Goal: Find specific page/section: Find specific page/section

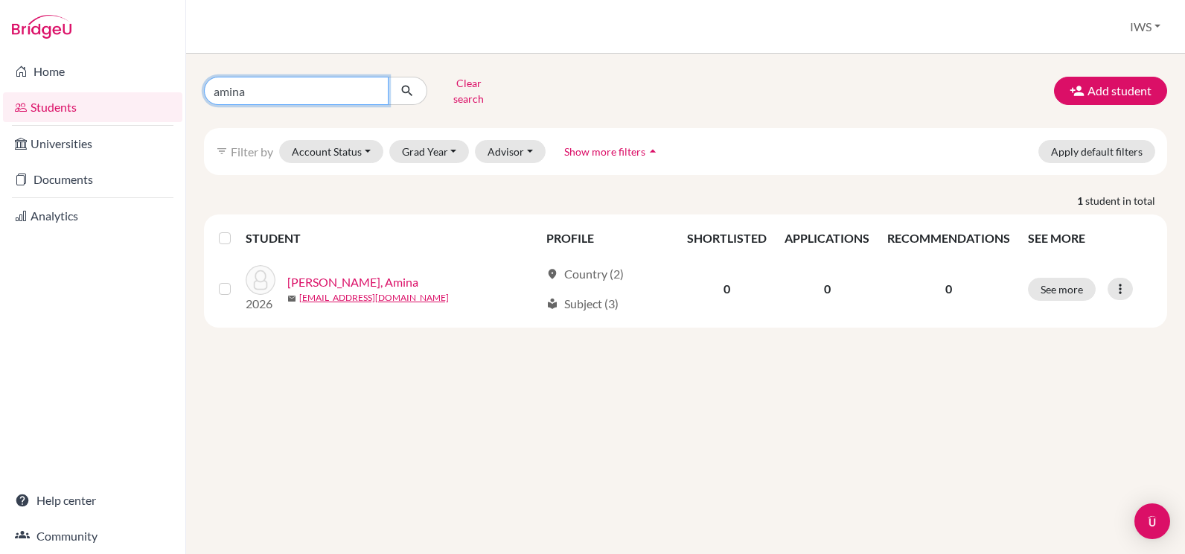
click at [287, 90] on input "amina" at bounding box center [296, 91] width 185 height 28
type input "a"
type input "zhara"
click button "submit" at bounding box center [407, 91] width 39 height 28
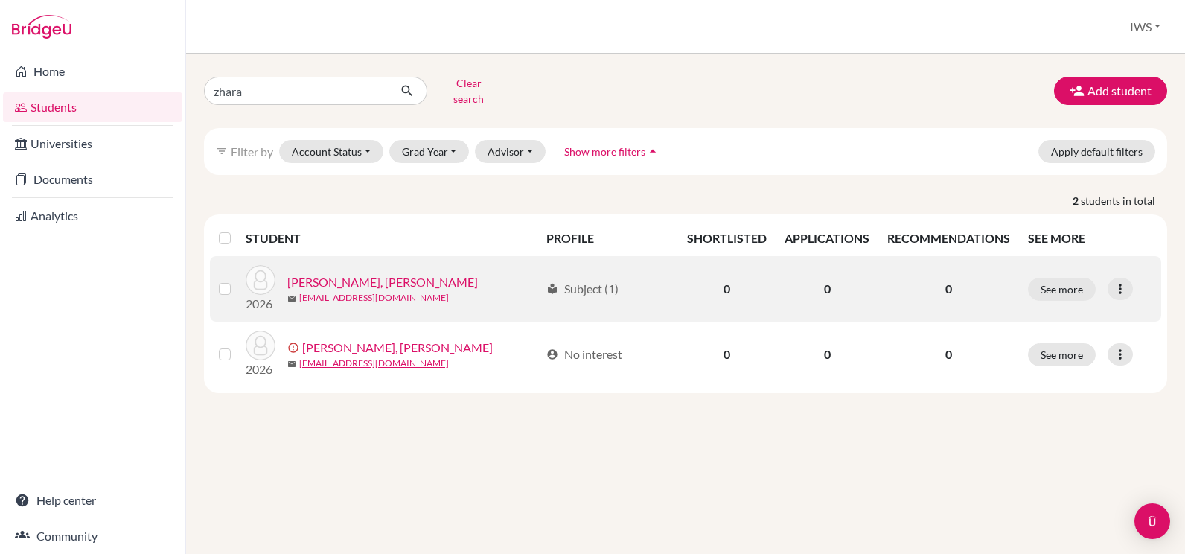
click at [328, 273] on link "Ion, Zhara Gabriela" at bounding box center [382, 282] width 191 height 18
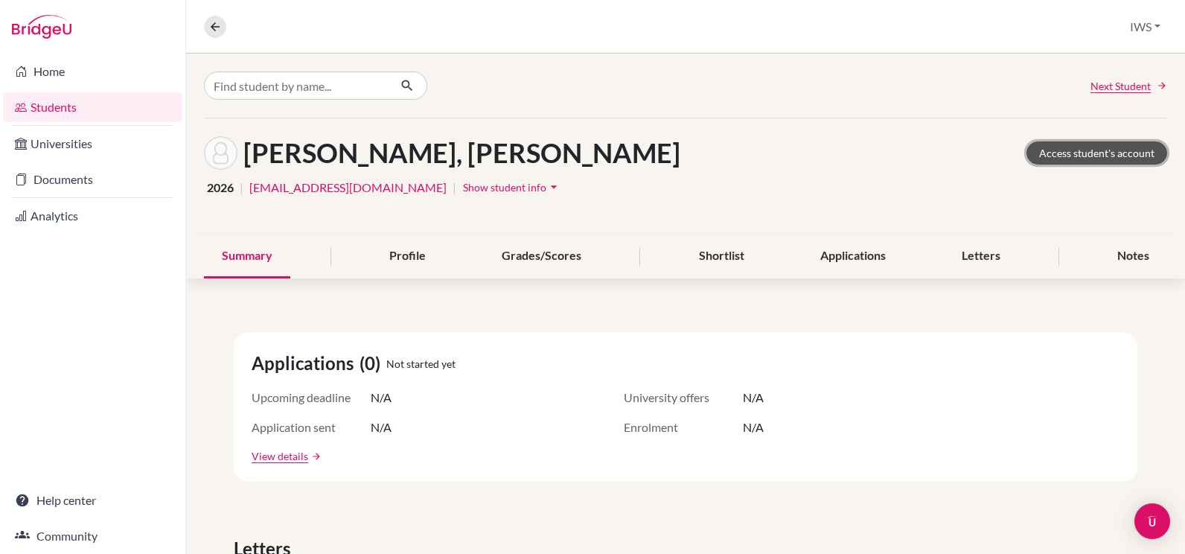
click at [1054, 152] on link "Access student's account" at bounding box center [1097, 152] width 141 height 23
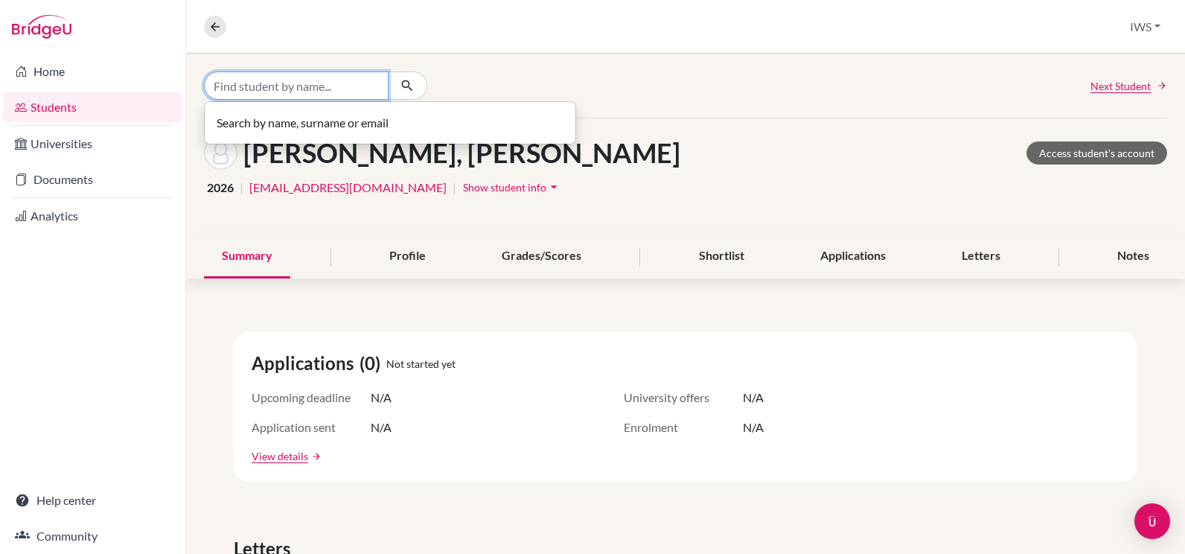
click at [284, 99] on input "Find student by name..." at bounding box center [296, 85] width 185 height 28
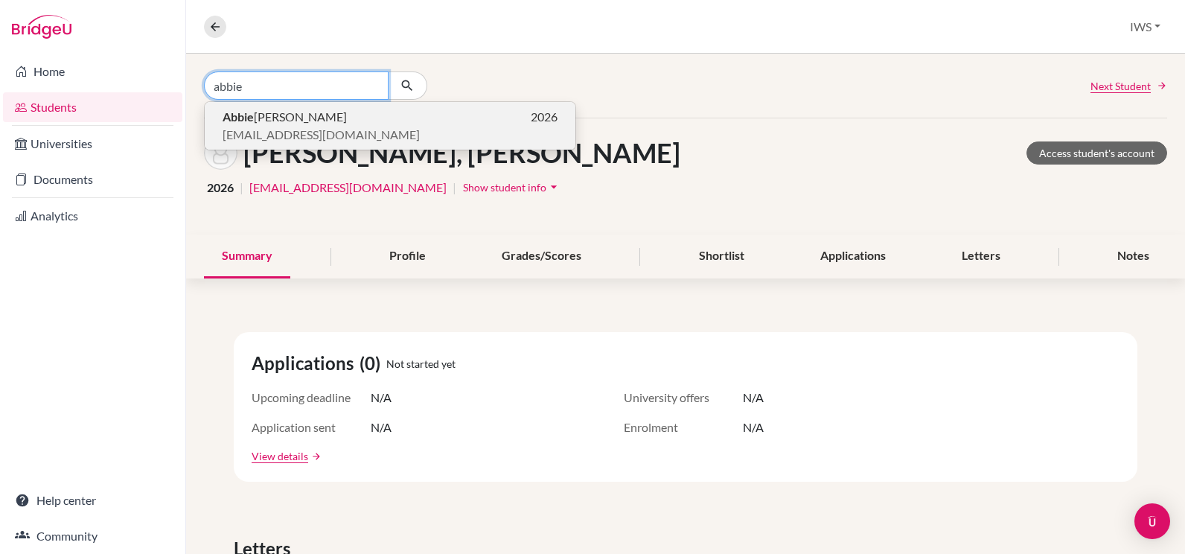
type input "abbie"
click at [302, 134] on span "andy_peak@msn.com" at bounding box center [321, 135] width 197 height 18
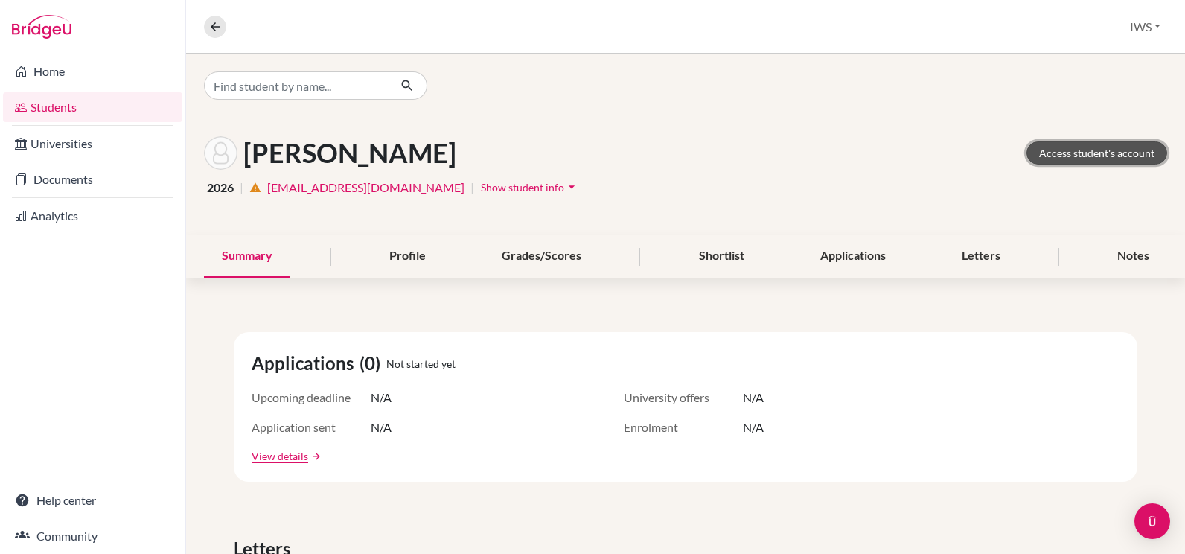
click at [1066, 147] on link "Access student's account" at bounding box center [1097, 152] width 141 height 23
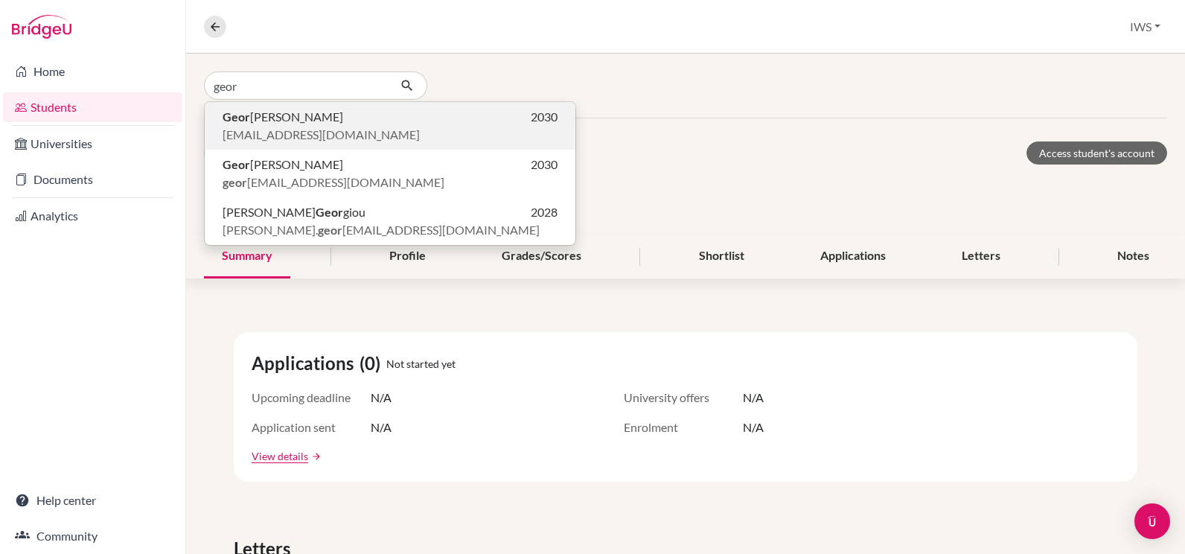
type input "geor"
click at [345, 124] on p "Geor giy G. 2030" at bounding box center [390, 117] width 335 height 18
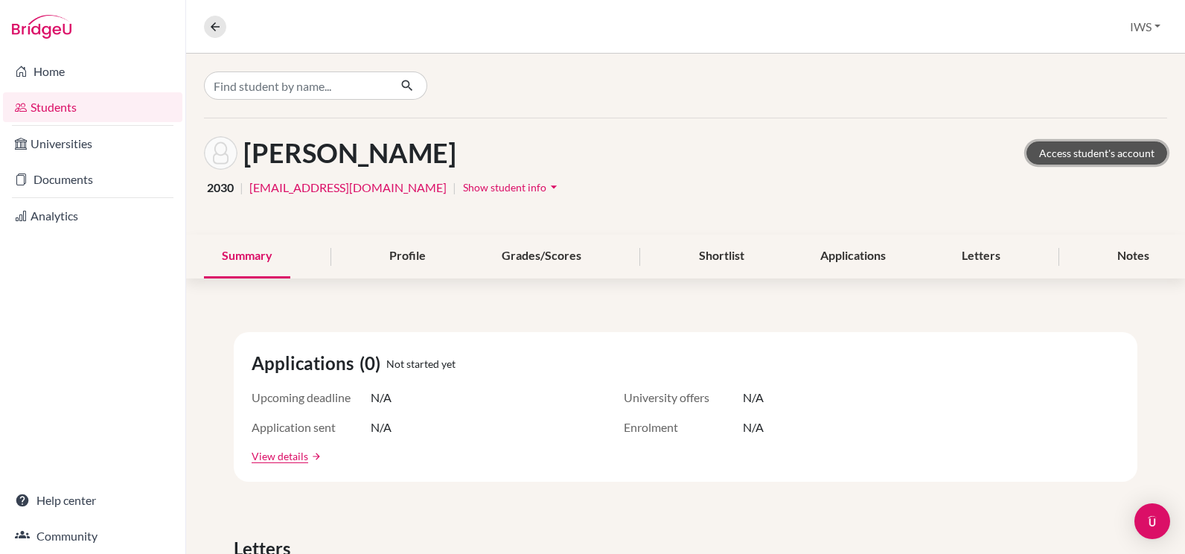
click at [1051, 151] on link "Access student's account" at bounding box center [1097, 152] width 141 height 23
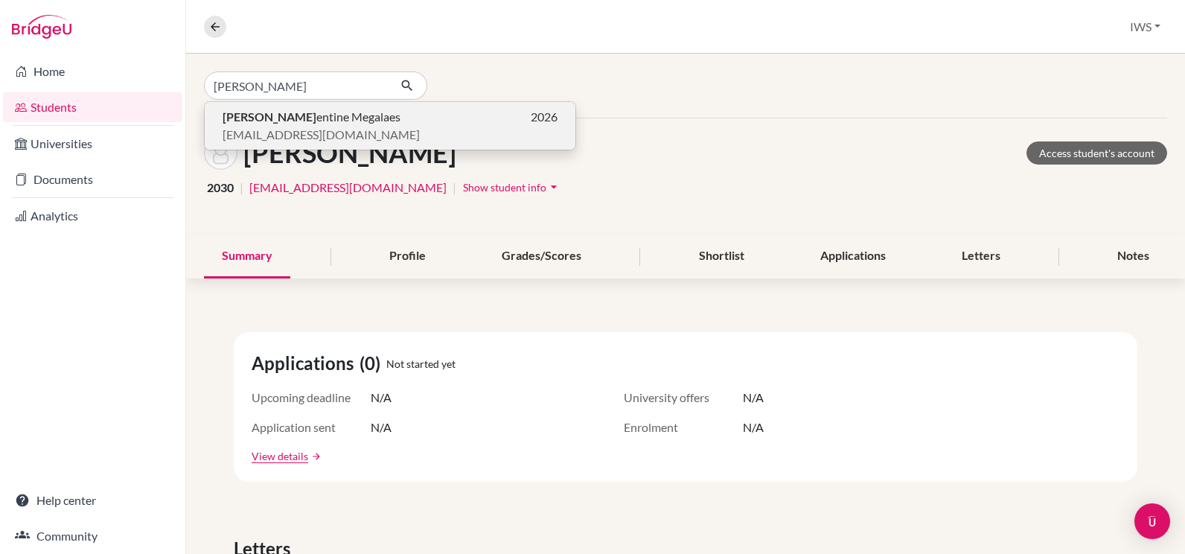
type input "clem"
click at [307, 127] on span "jorgedemagalhaes@yahoo.com" at bounding box center [321, 135] width 197 height 18
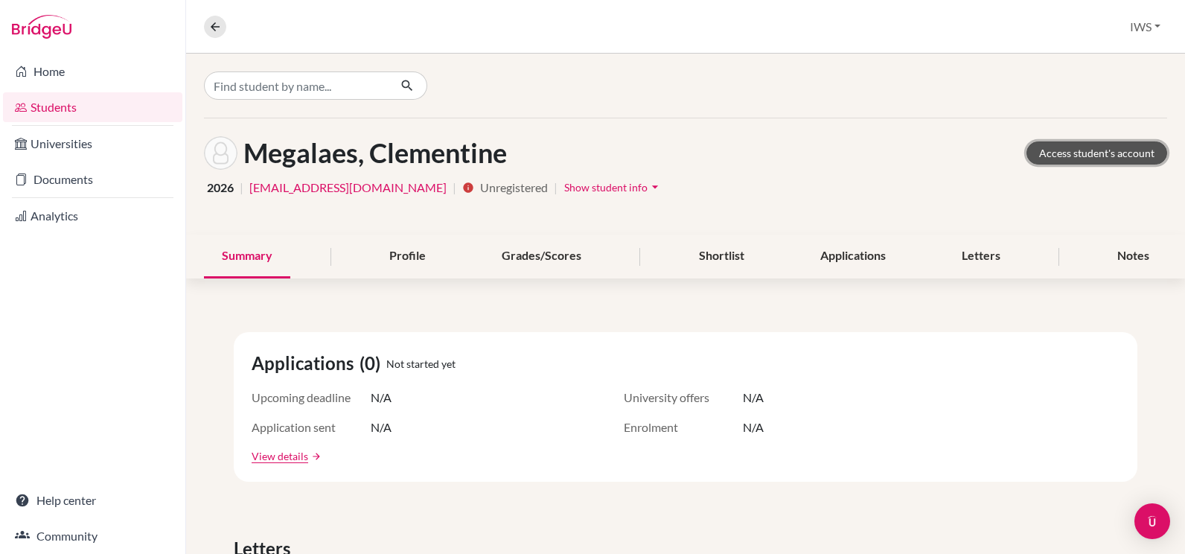
click at [1036, 155] on link "Access student's account" at bounding box center [1097, 152] width 141 height 23
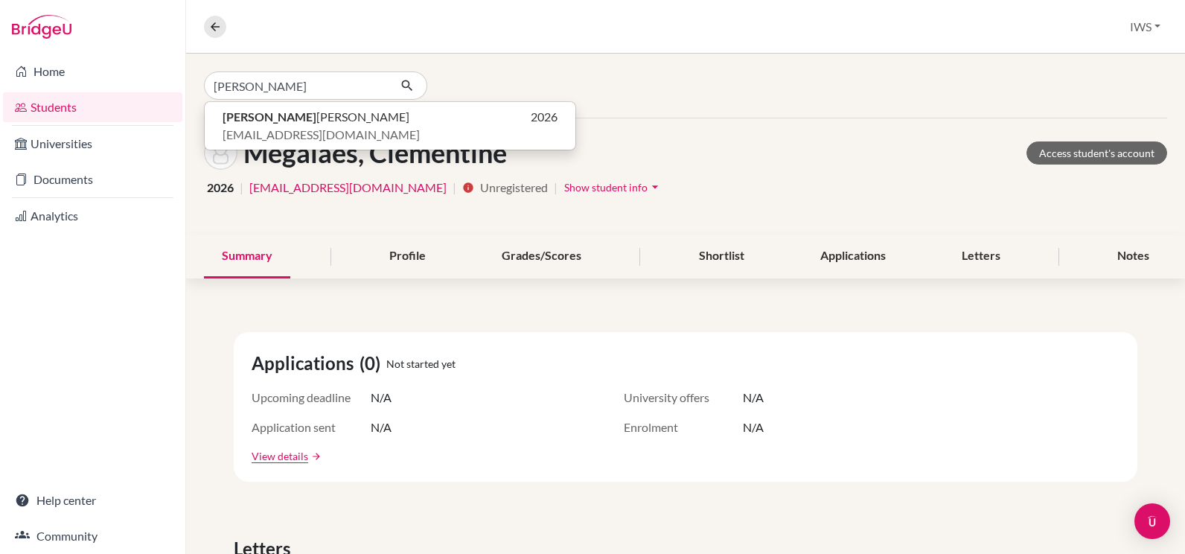
click at [336, 124] on p "[PERSON_NAME] [PERSON_NAME] 2026" at bounding box center [390, 117] width 335 height 18
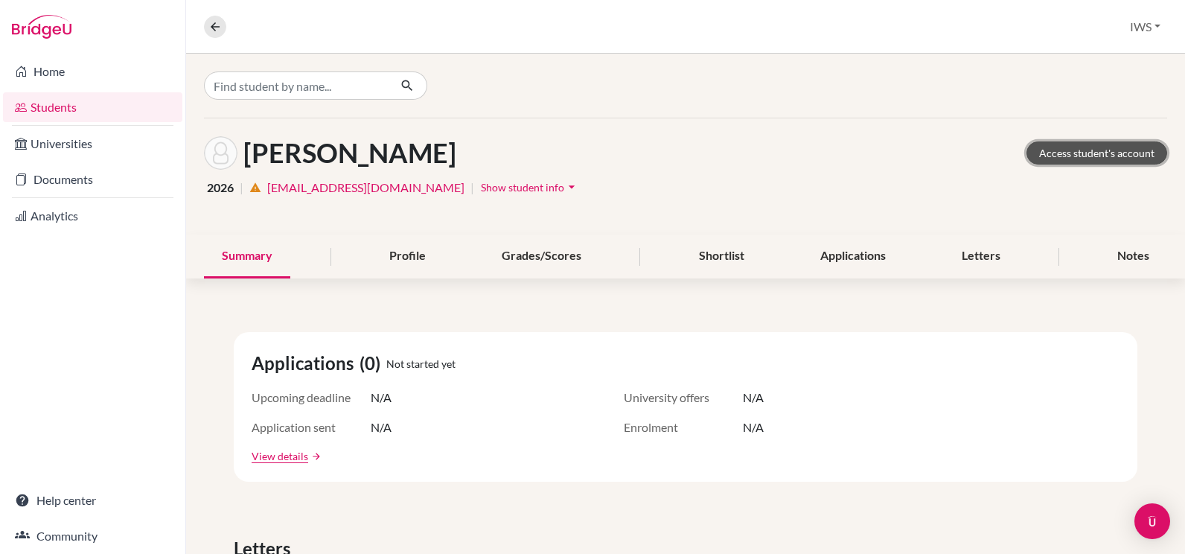
click at [1108, 157] on link "Access student's account" at bounding box center [1097, 152] width 141 height 23
